Goal: Task Accomplishment & Management: Use online tool/utility

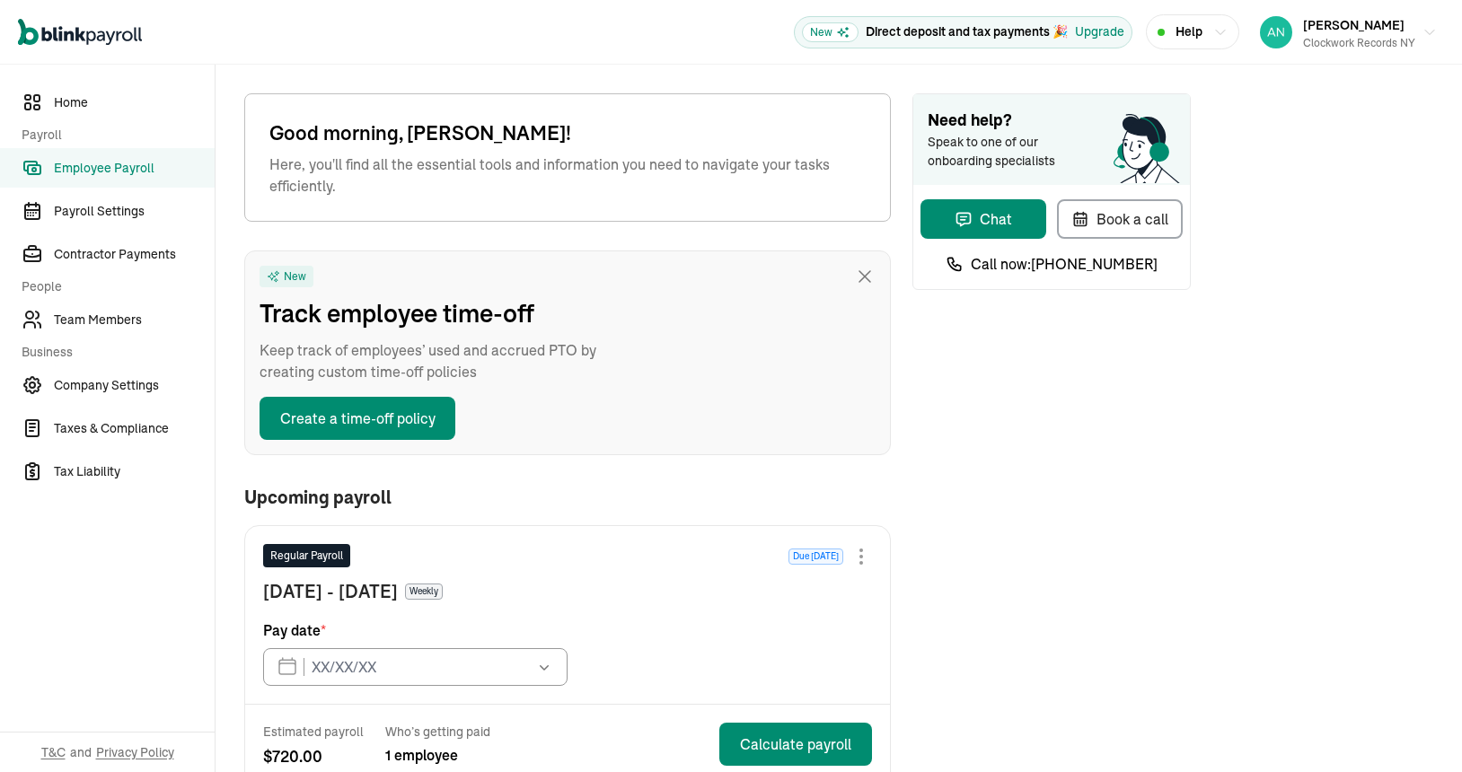
type input "[DATE]"
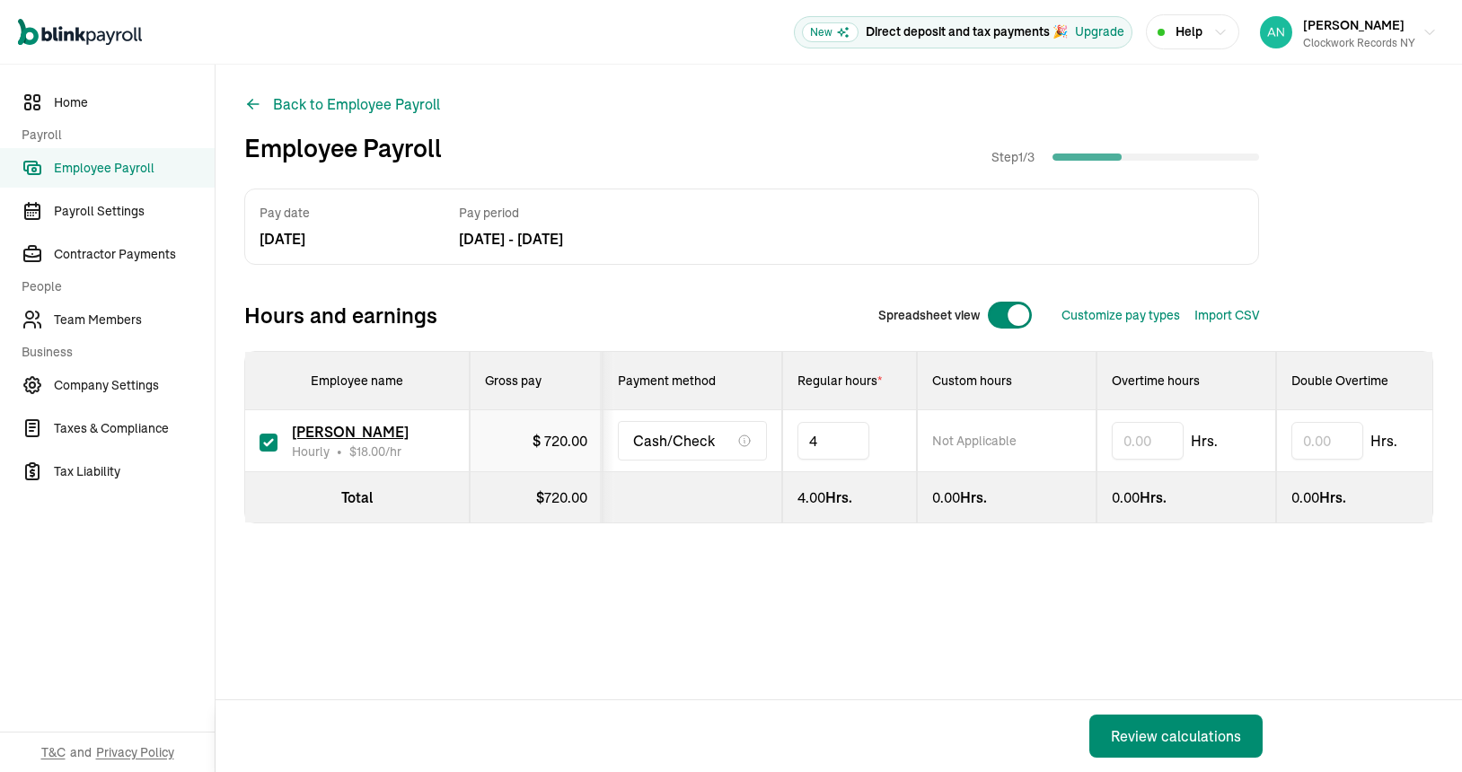
type input "4"
type input "30.0"
click at [1147, 741] on div "Review calculations" at bounding box center [1176, 737] width 130 height 22
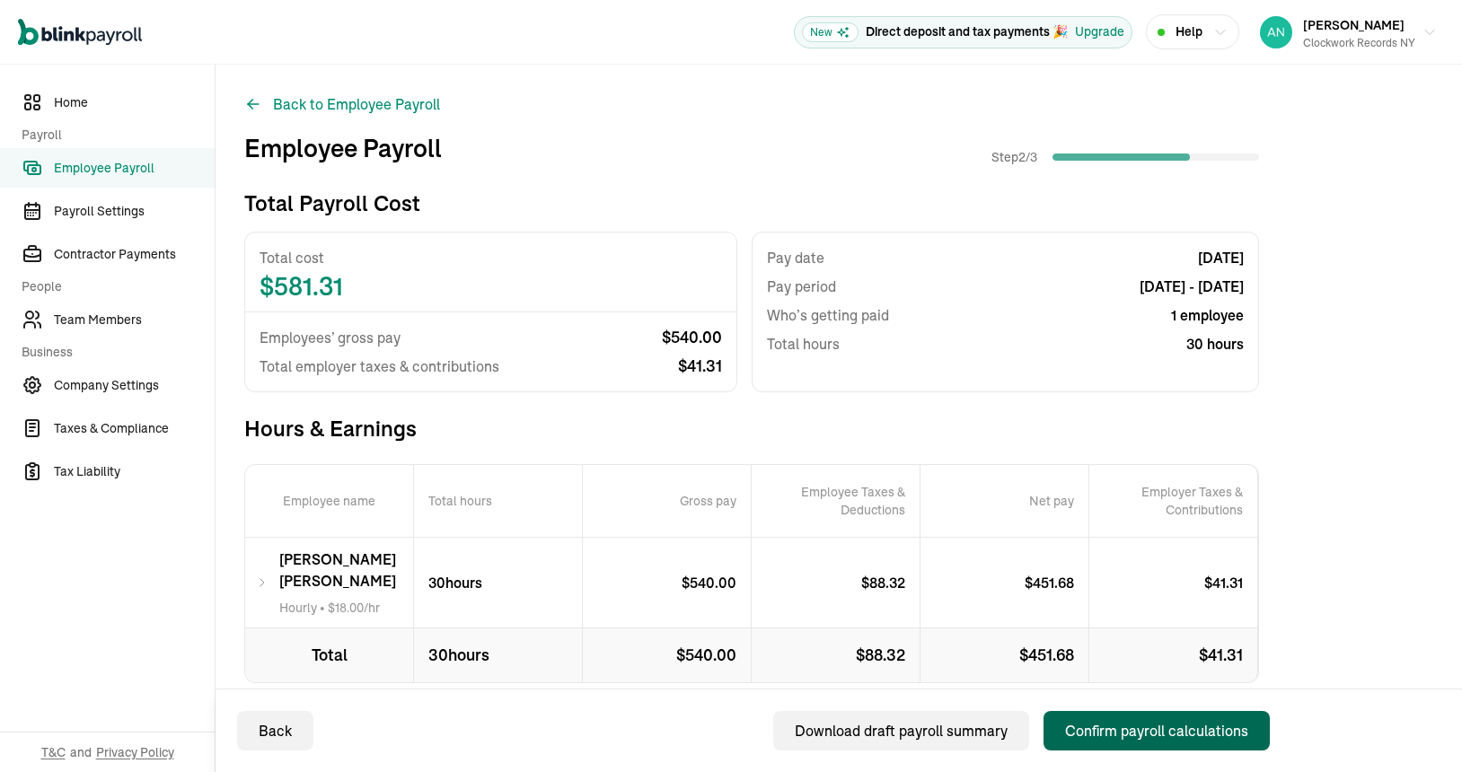
click at [1104, 737] on div "Confirm payroll calculations" at bounding box center [1156, 731] width 183 height 22
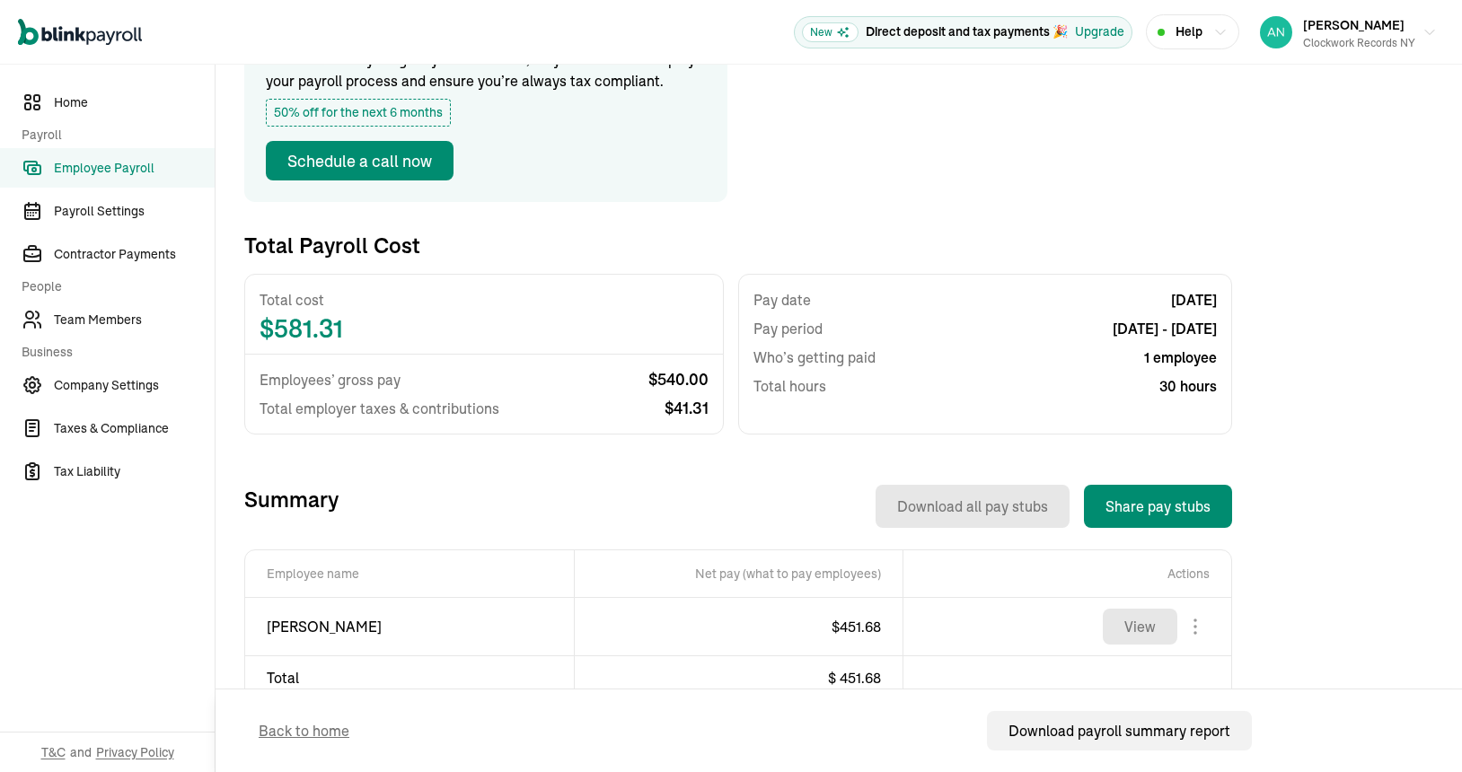
scroll to position [258, 0]
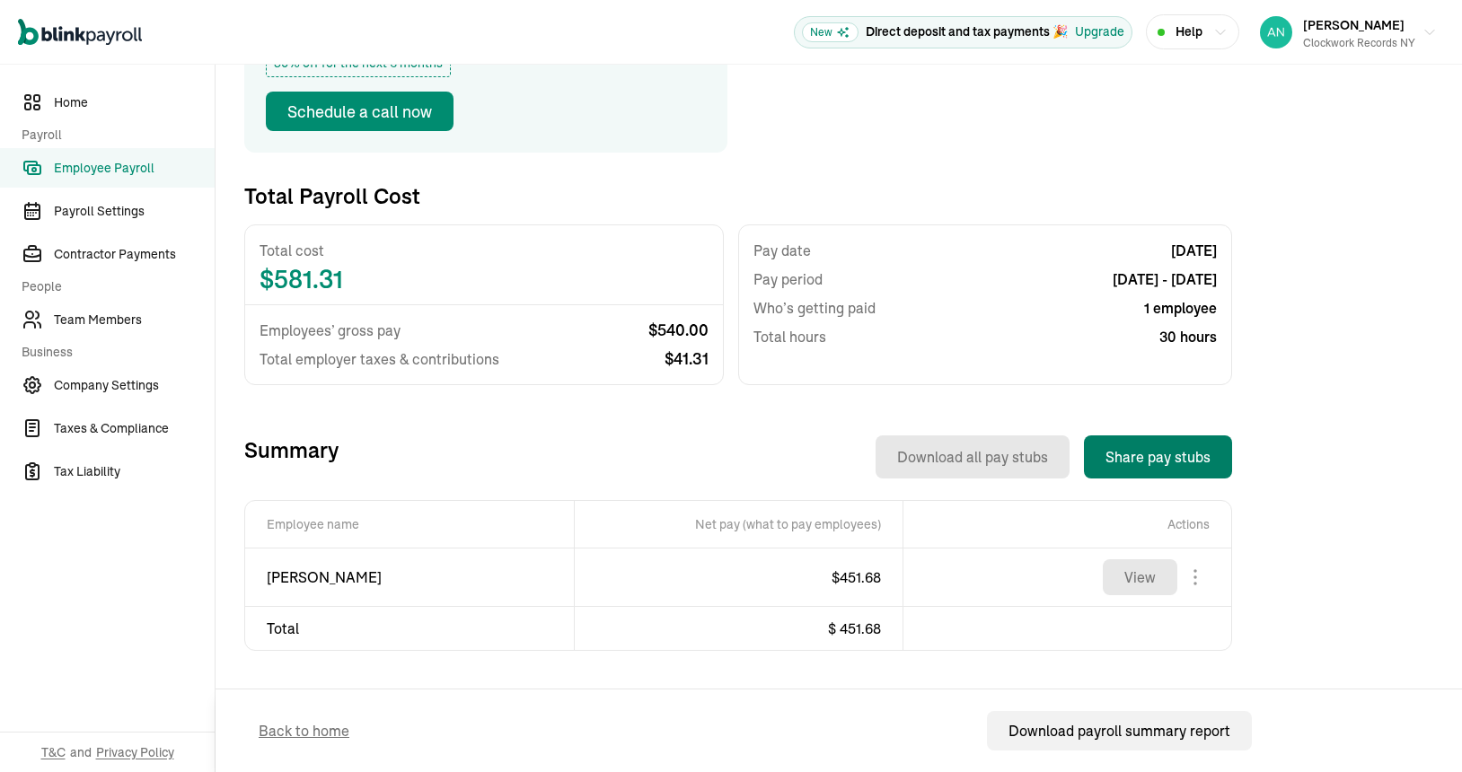
click at [1148, 461] on button "Share pay stubs" at bounding box center [1158, 457] width 148 height 43
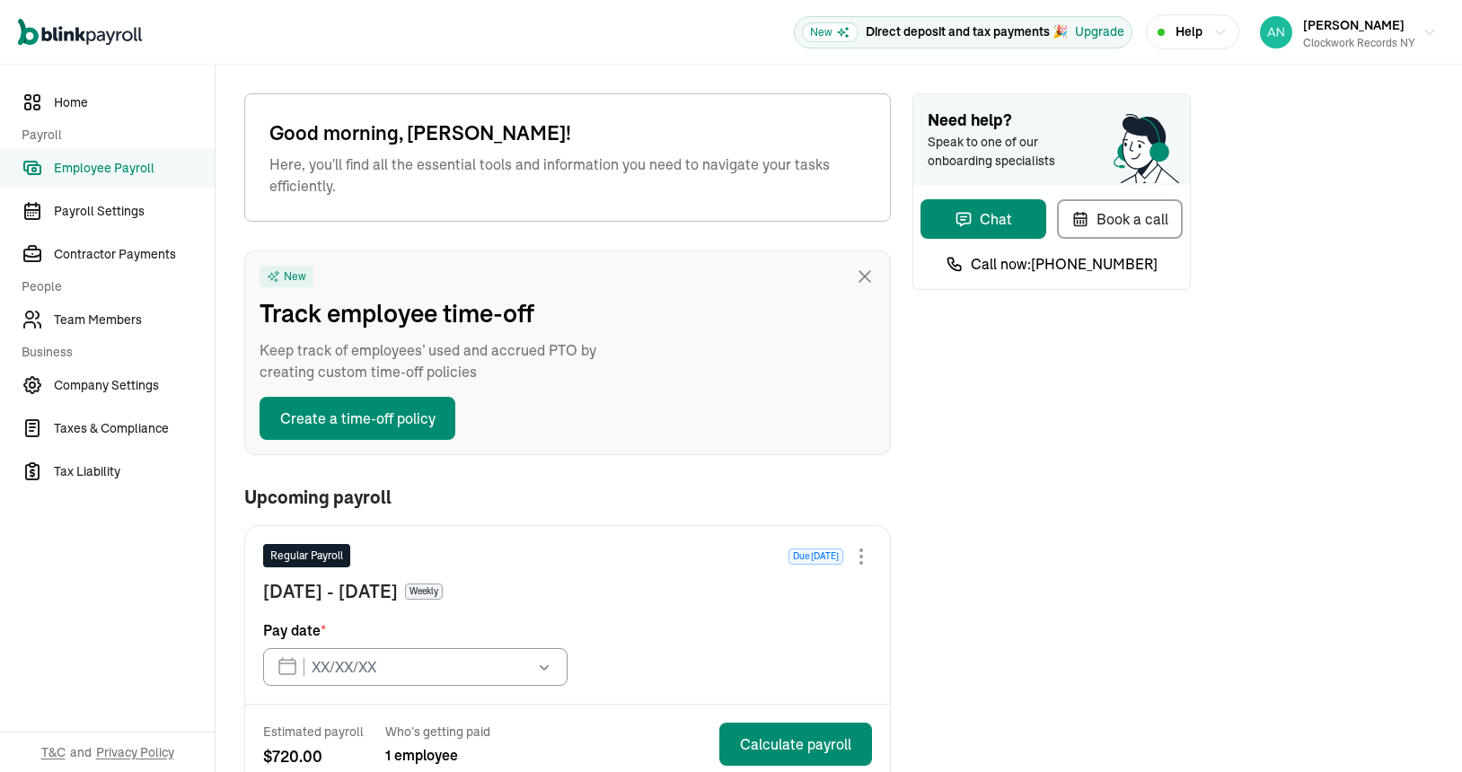
type input "[DATE]"
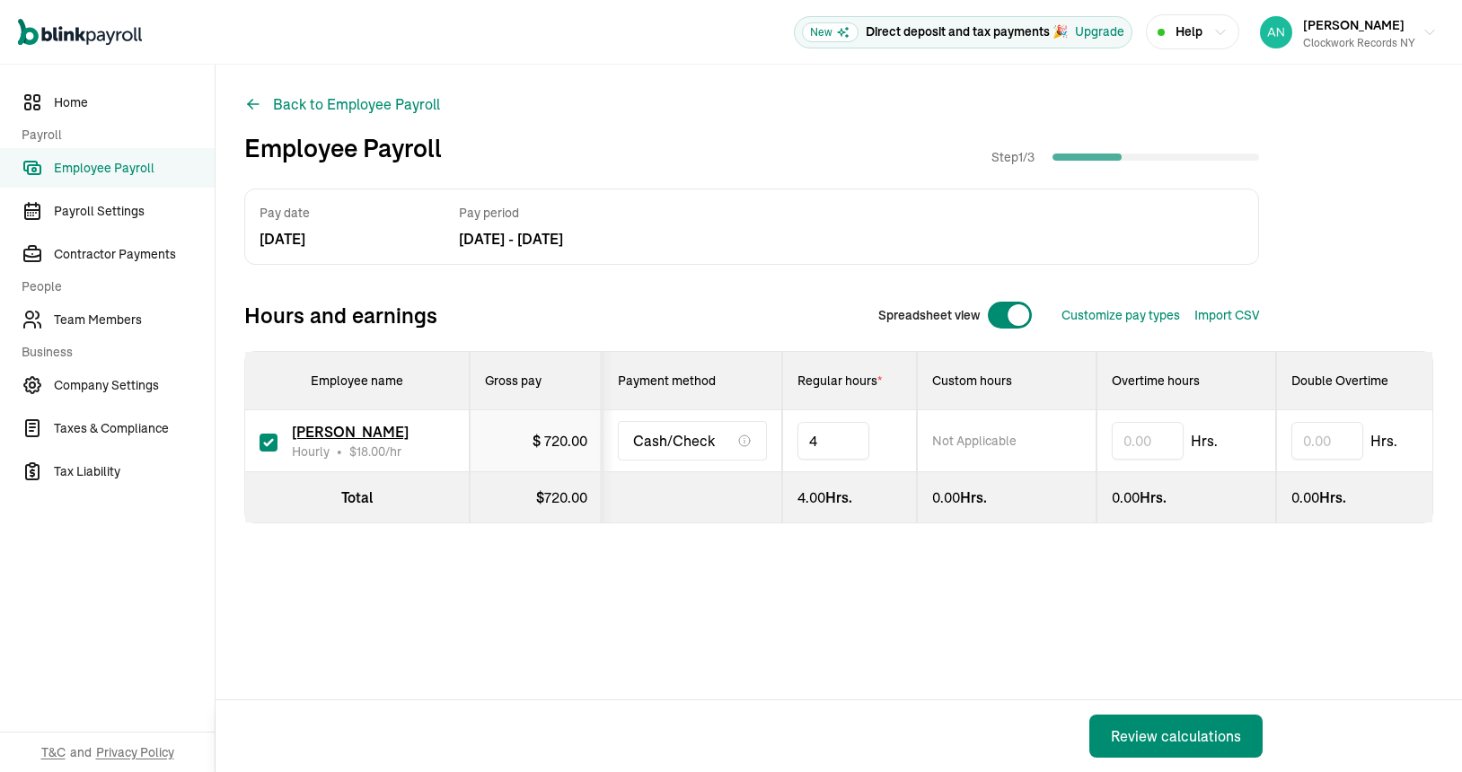
type input "4"
type input "30.0"
click at [1147, 741] on div "Review calculations" at bounding box center [1176, 737] width 130 height 22
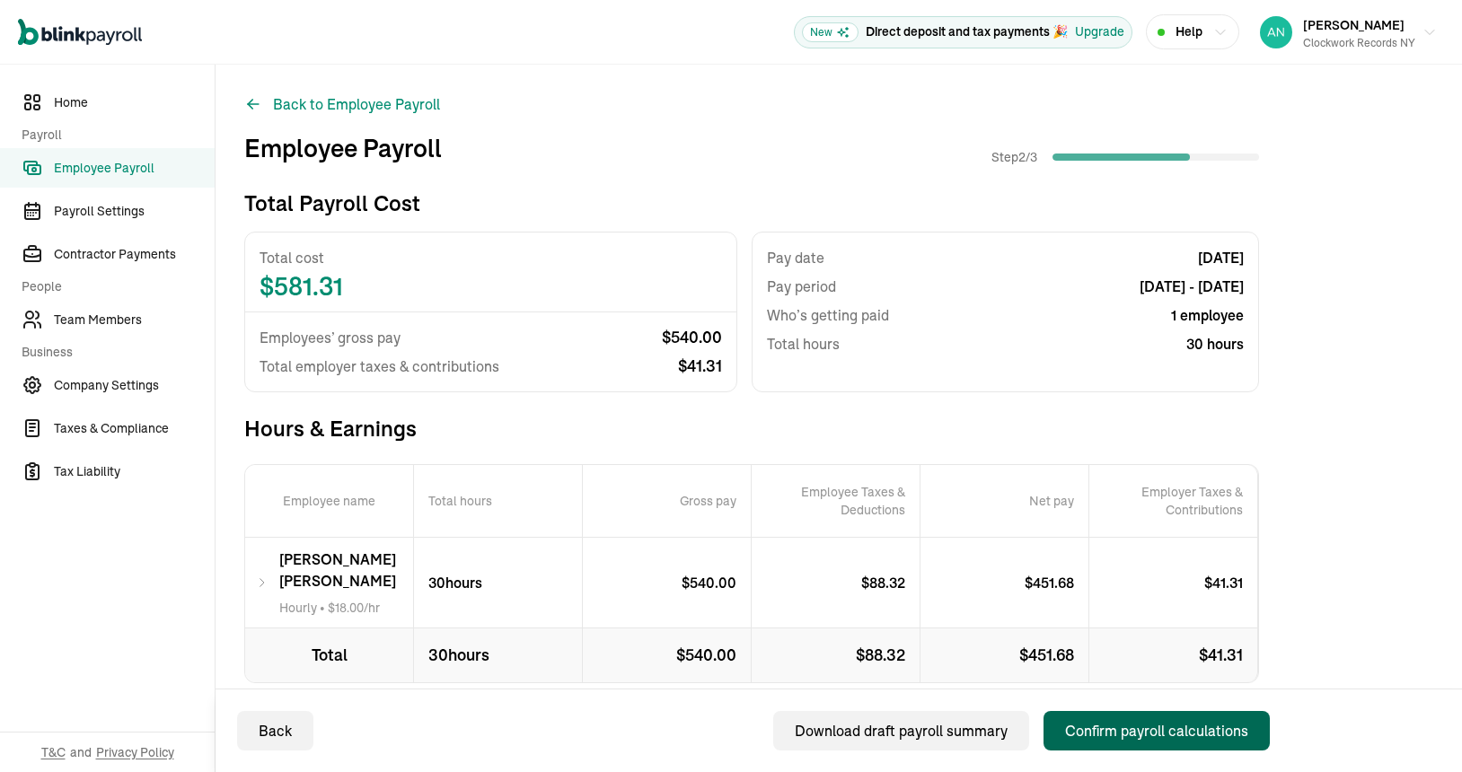
click at [1104, 737] on div "Confirm payroll calculations" at bounding box center [1156, 731] width 183 height 22
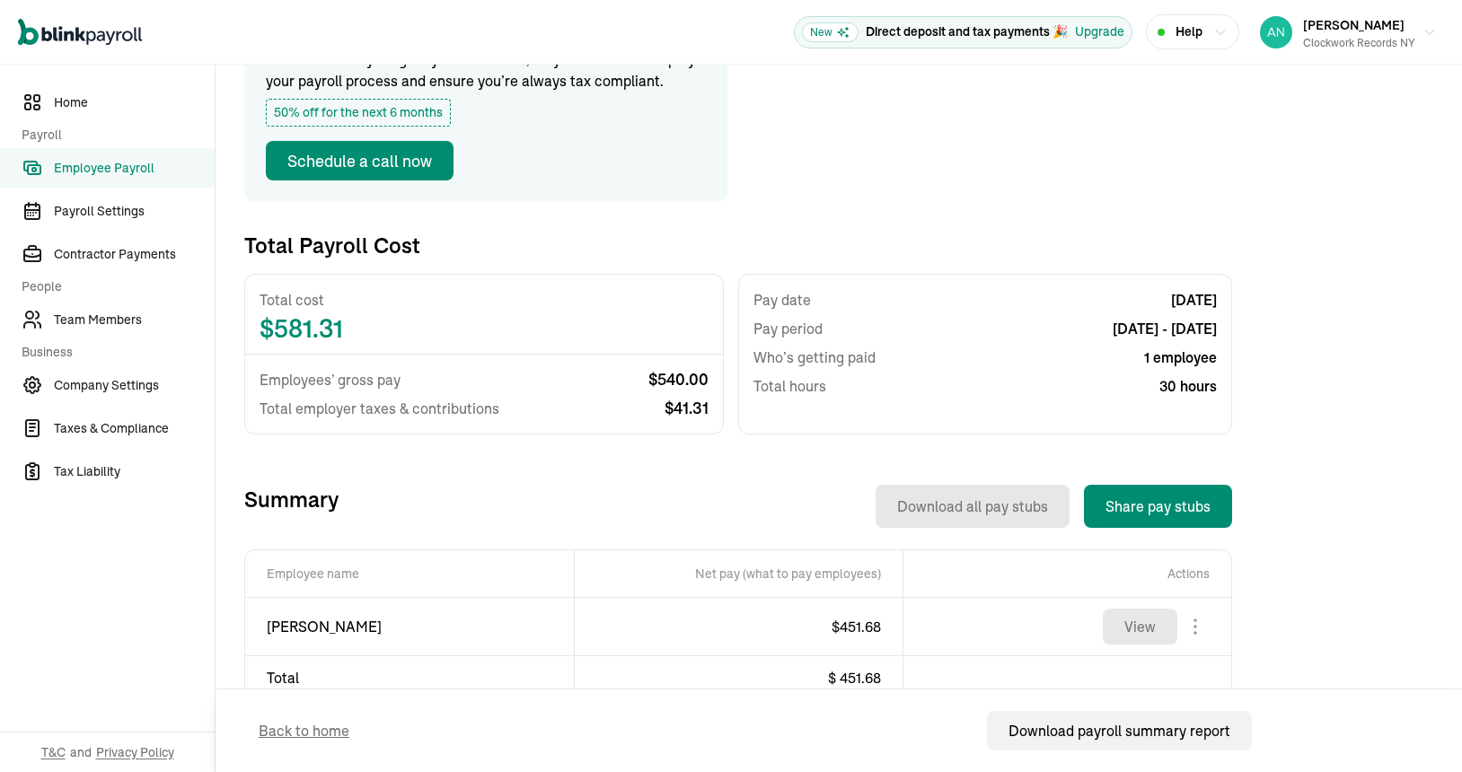
scroll to position [258, 0]
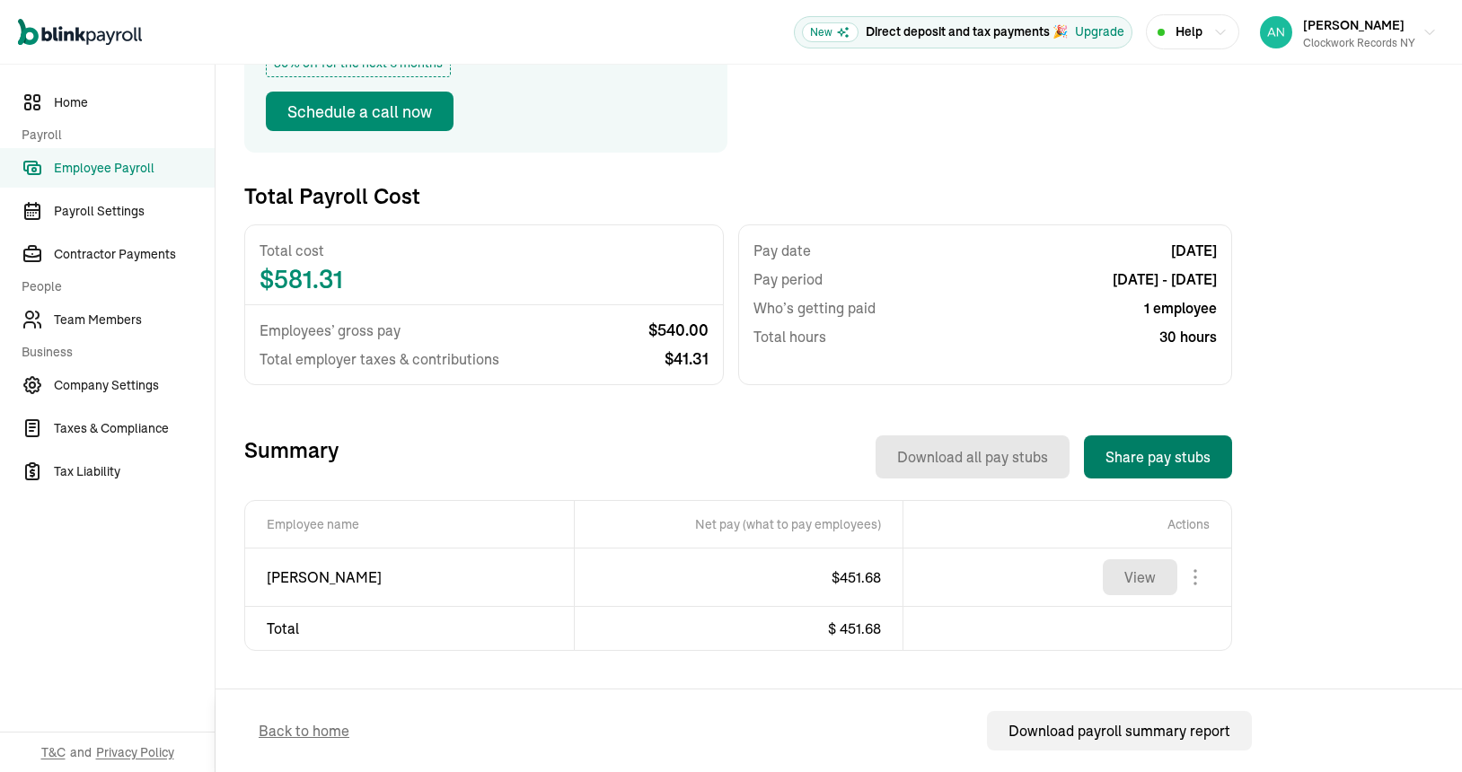
click at [1148, 461] on button "Share pay stubs" at bounding box center [1158, 457] width 148 height 43
